Goal: Task Accomplishment & Management: Manage account settings

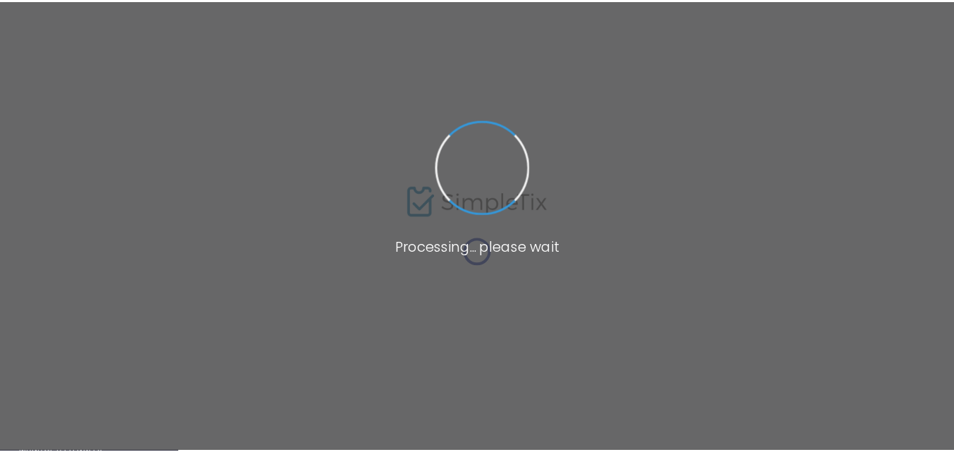
scroll to position [103, 0]
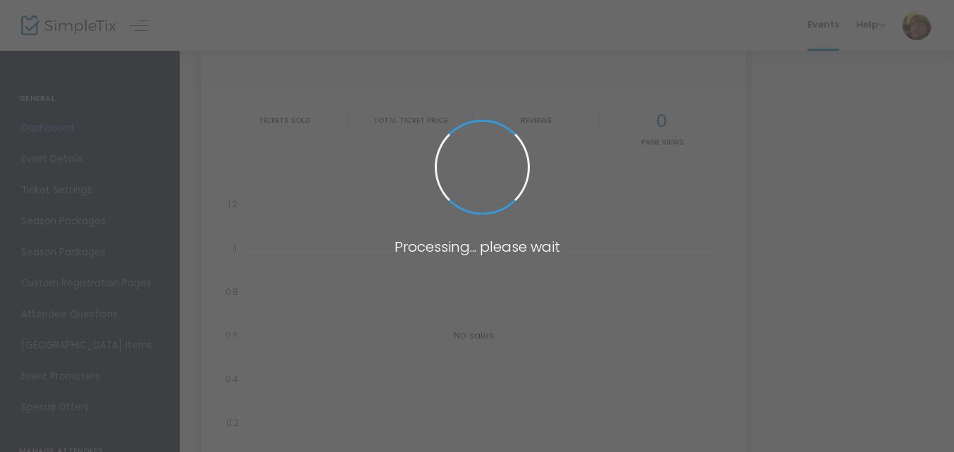
type input "[URL][DOMAIN_NAME]"
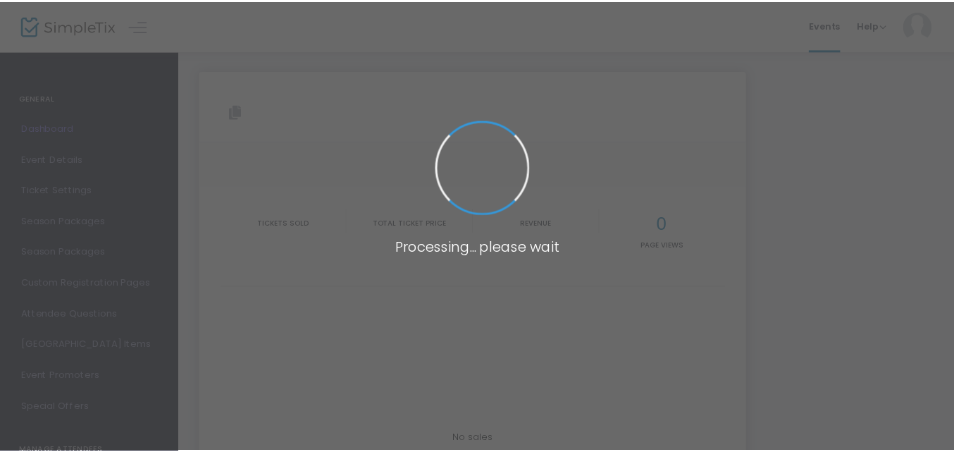
scroll to position [112, 0]
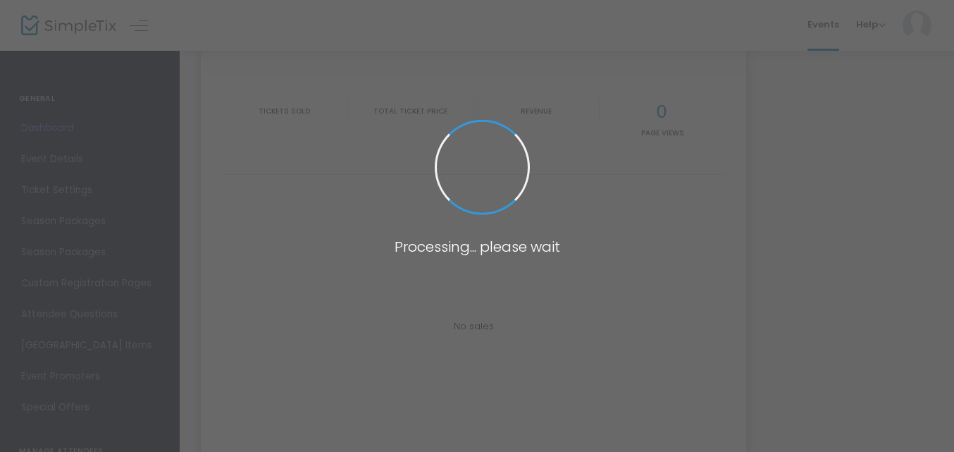
type input "[URL][DOMAIN_NAME]"
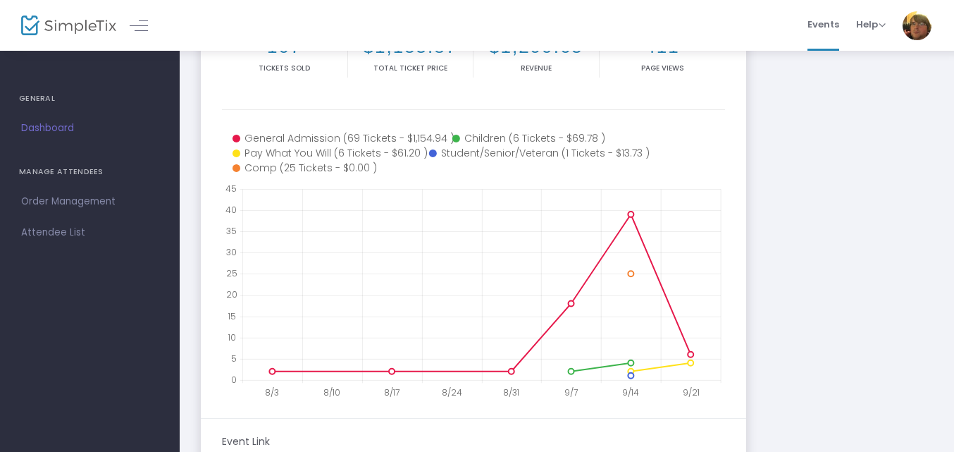
scroll to position [0, 0]
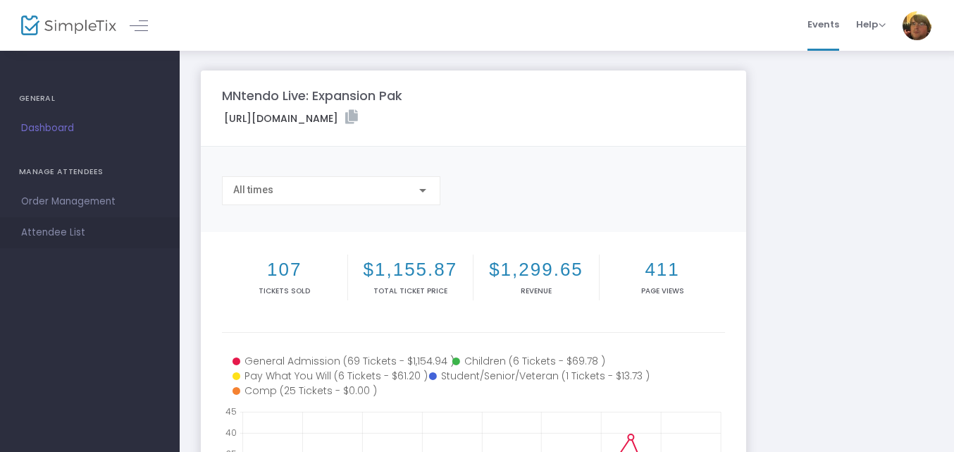
click at [78, 226] on span "Attendee List" at bounding box center [89, 232] width 137 height 18
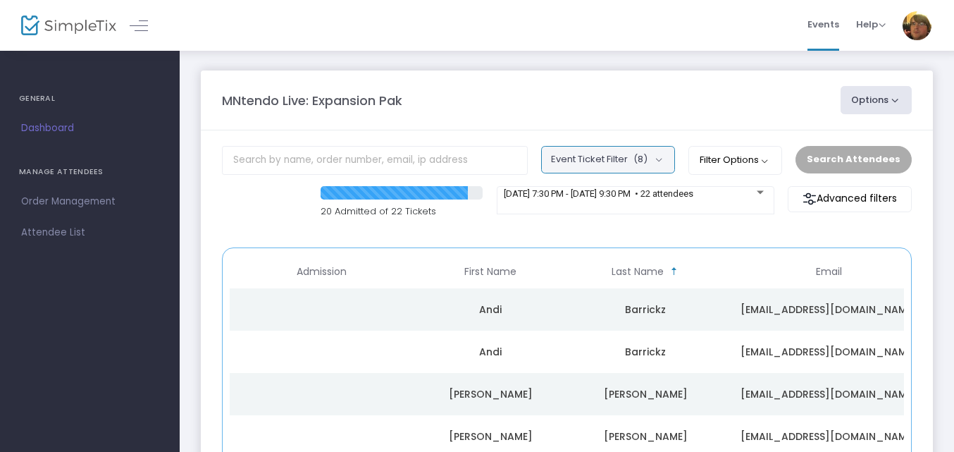
click at [672, 162] on button "Event Ticket Filter (8)" at bounding box center [608, 159] width 134 height 27
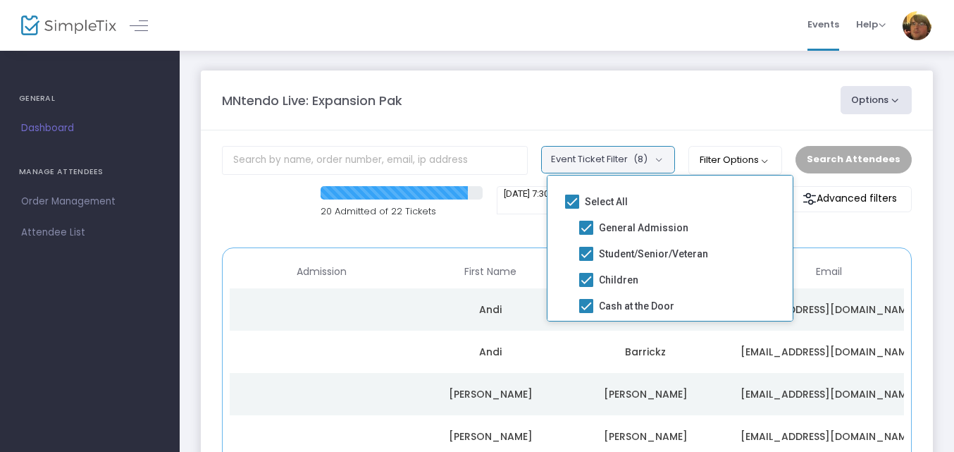
click at [648, 157] on span "(8)" at bounding box center [641, 159] width 14 height 11
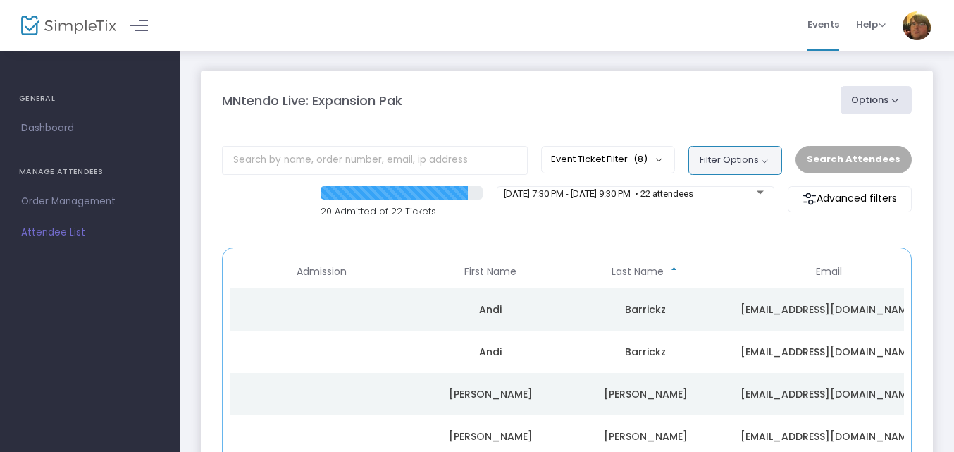
click at [780, 146] on button "Filter Options" at bounding box center [736, 160] width 94 height 28
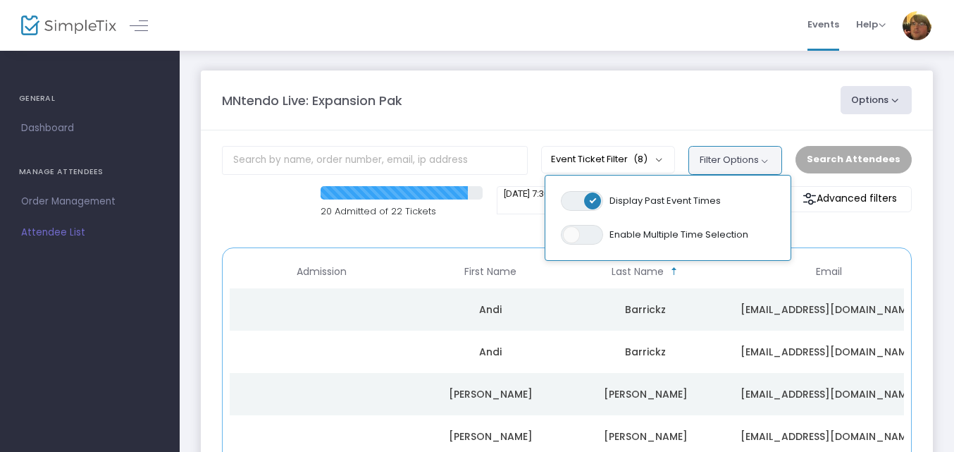
click at [778, 152] on button "Filter Options" at bounding box center [736, 160] width 94 height 28
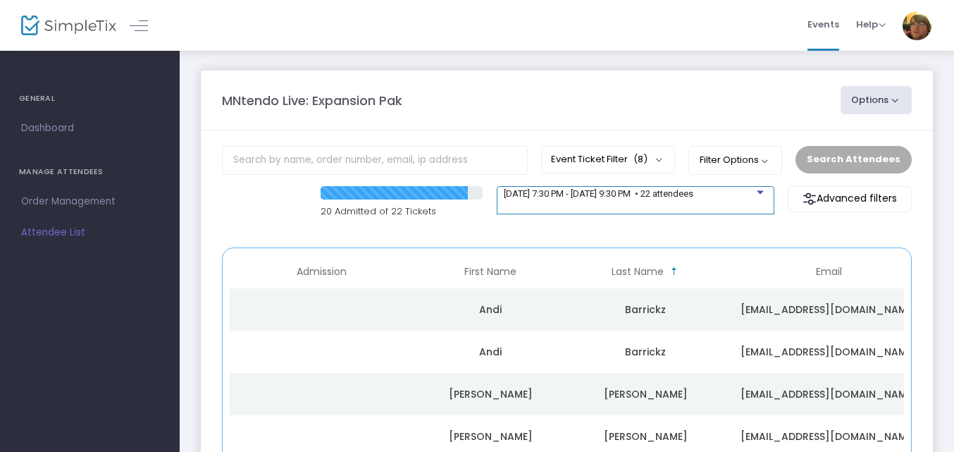
click at [694, 193] on span "9/19/2025 @ 7:30 PM - 9/19/2025 @ 9:30 PM • 22 attendees" at bounding box center [599, 193] width 190 height 11
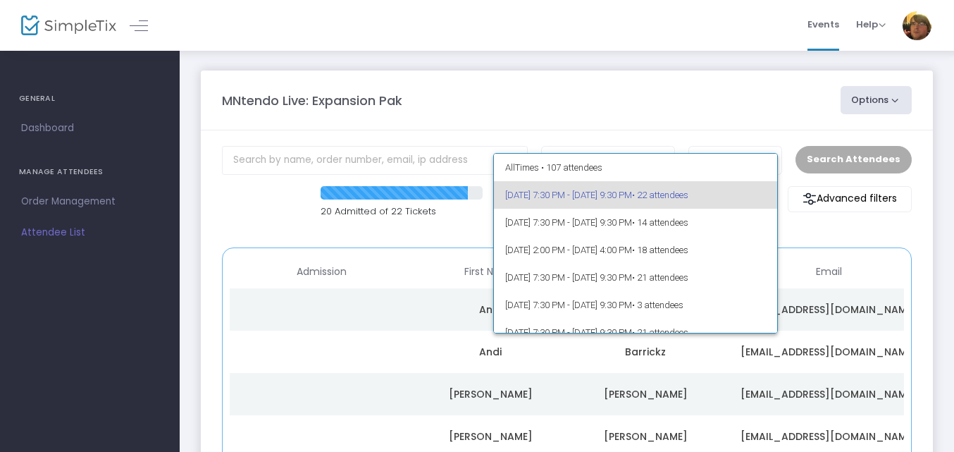
scroll to position [68, 0]
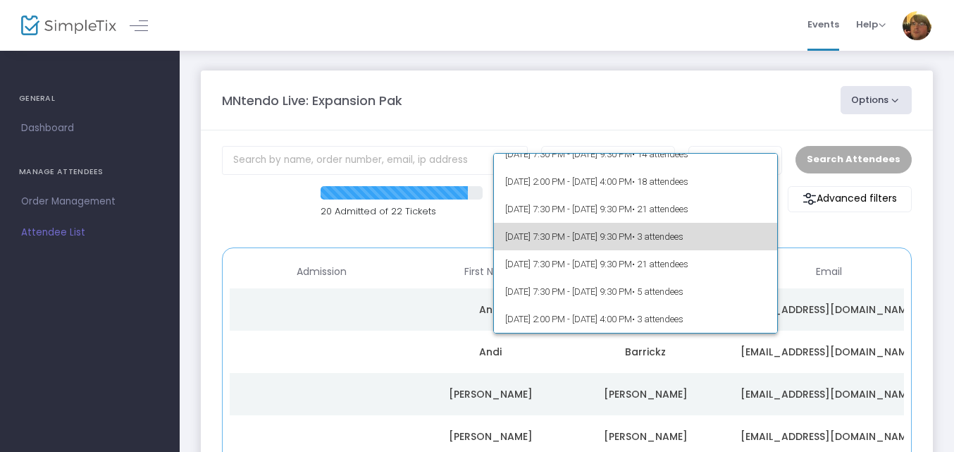
click at [684, 240] on span "• 3 attendees" at bounding box center [657, 236] width 51 height 11
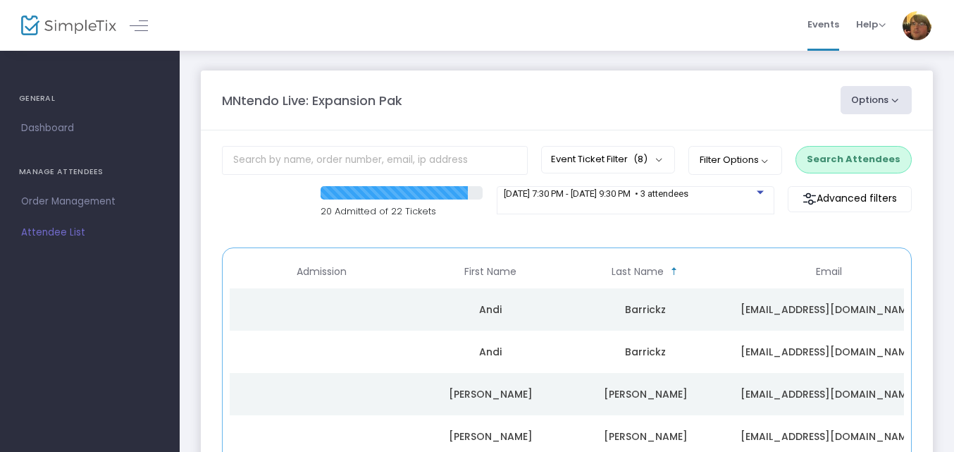
scroll to position [323, 0]
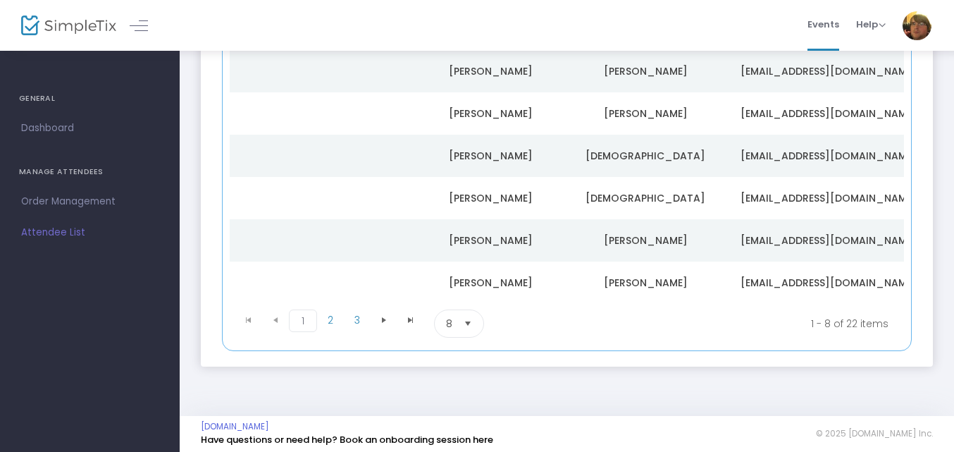
click at [489, 400] on div "MNtendo Live: Expansion Pak Options Export List Print Name Tags Scan Report Eve…" at bounding box center [567, 70] width 775 height 689
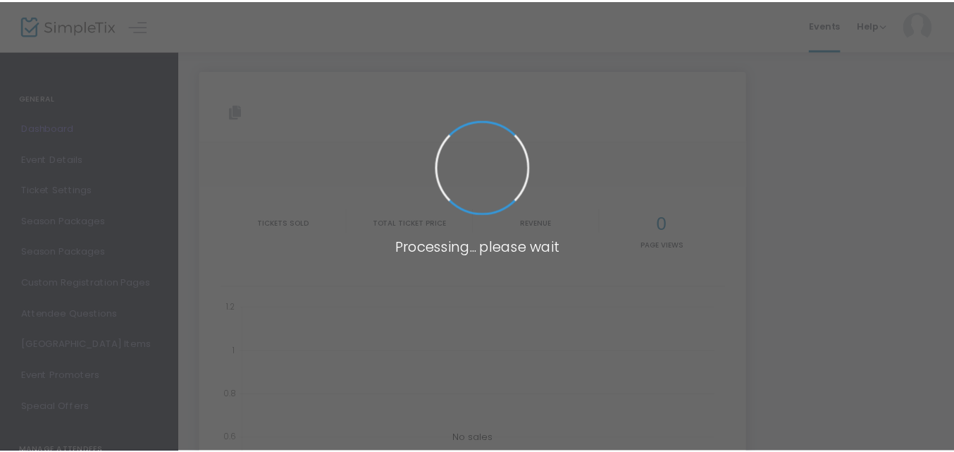
scroll to position [64, 0]
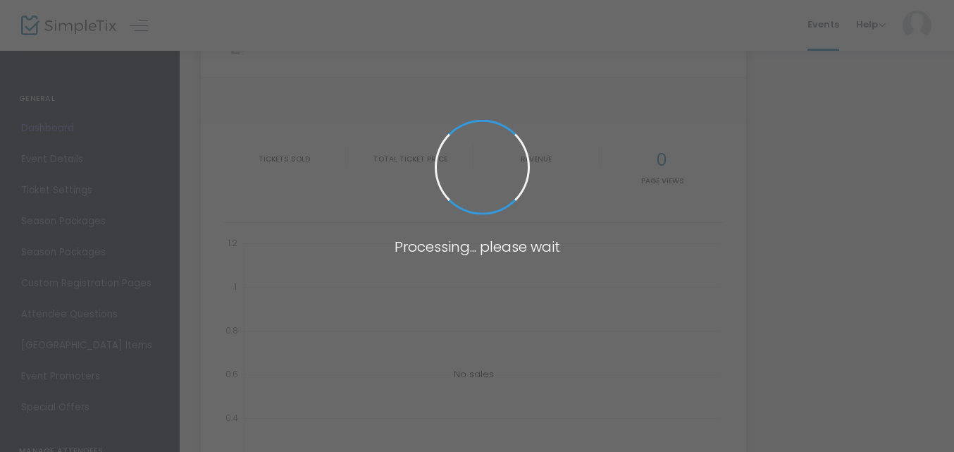
type input "[URL][DOMAIN_NAME]"
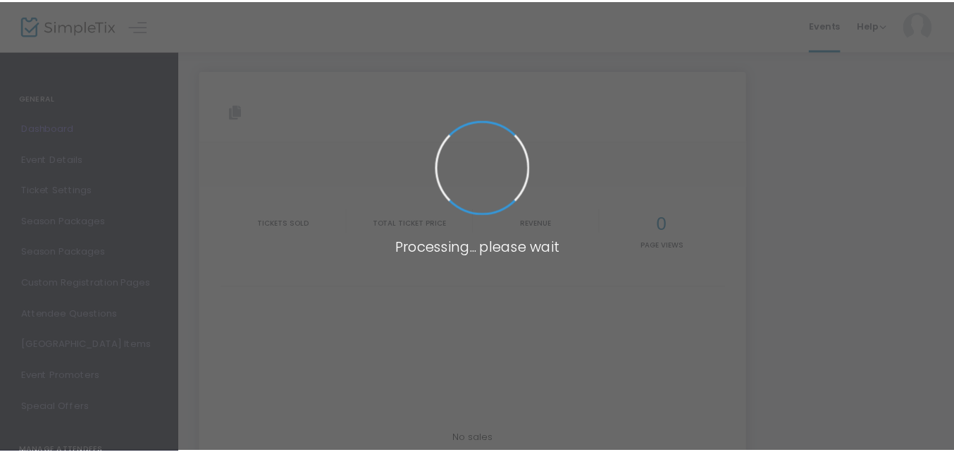
scroll to position [64, 0]
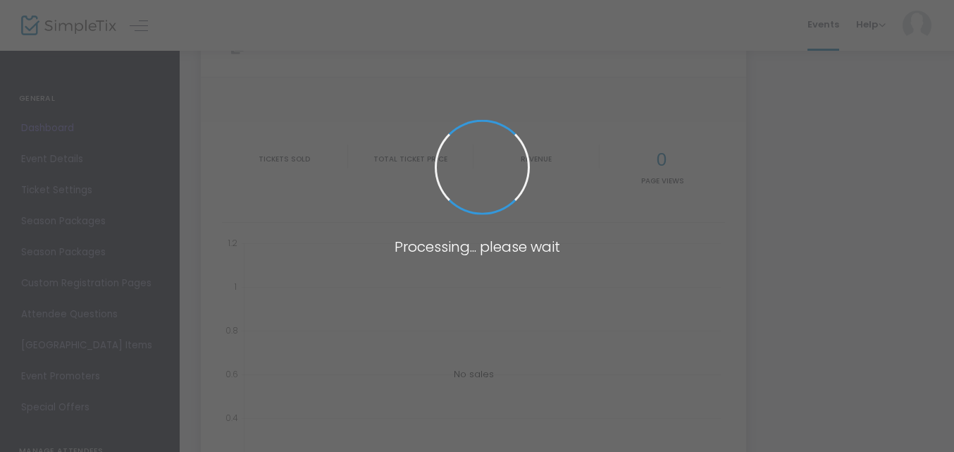
type input "[URL][DOMAIN_NAME]"
